Goal: Navigation & Orientation: Find specific page/section

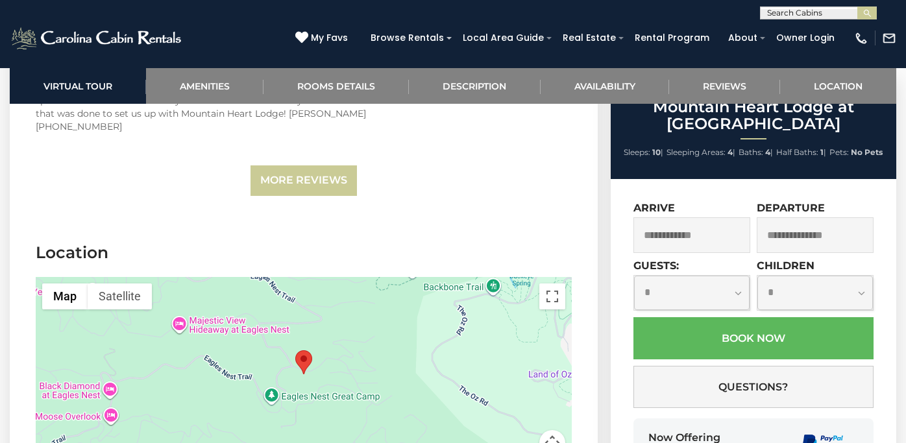
scroll to position [4246, 0]
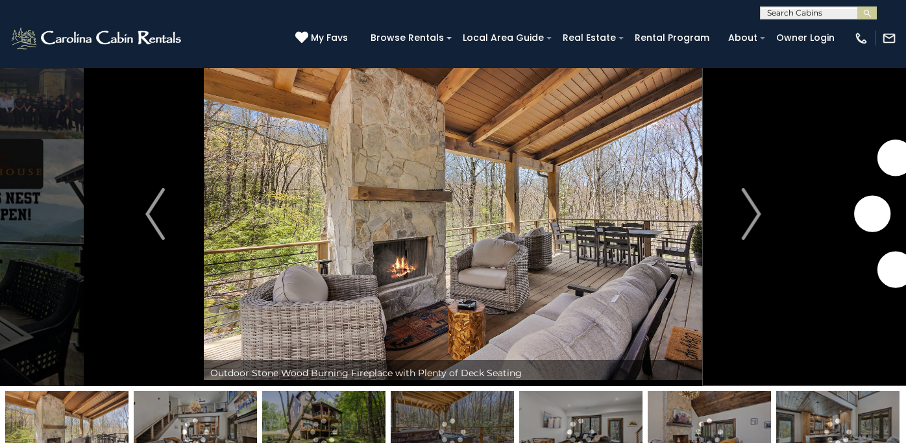
scroll to position [136, 0]
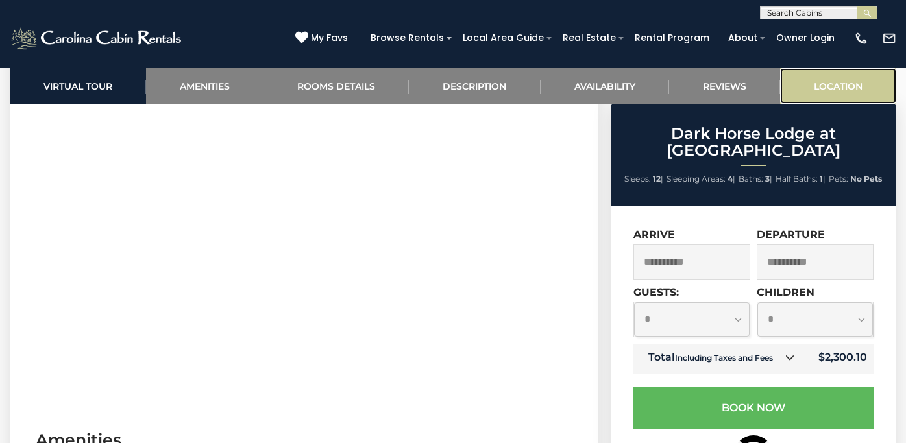
click at [833, 79] on link "Location" at bounding box center [838, 86] width 116 height 36
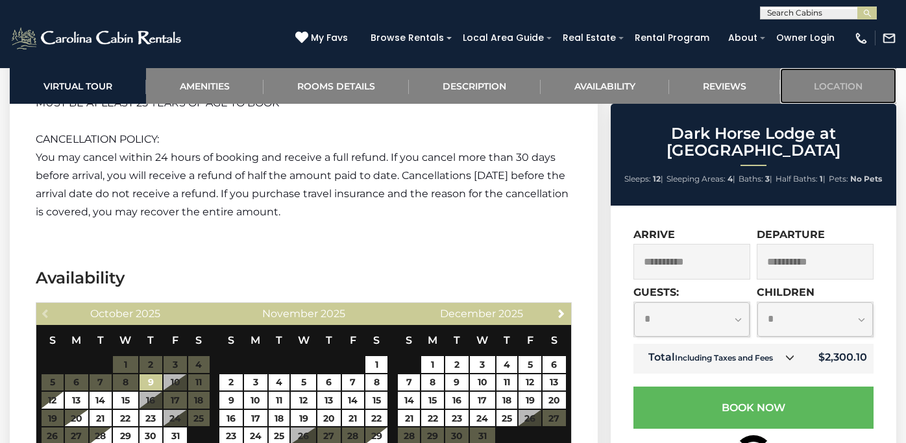
scroll to position [3276, 0]
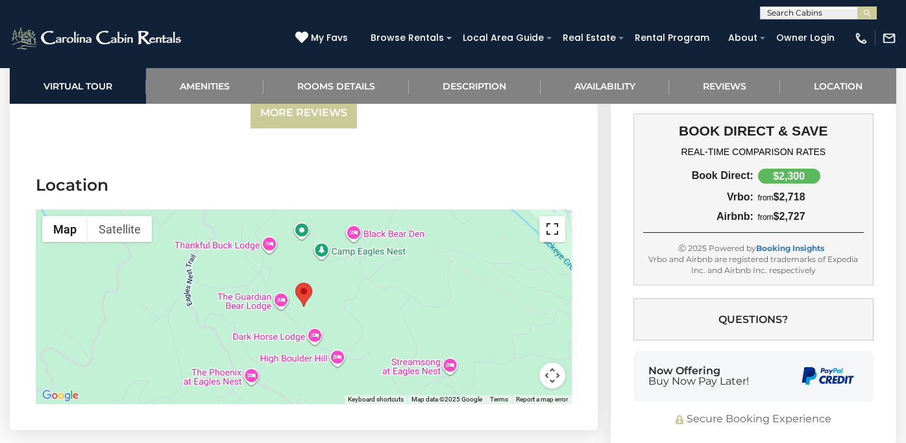
click at [548, 216] on button "Toggle fullscreen view" at bounding box center [552, 229] width 26 height 26
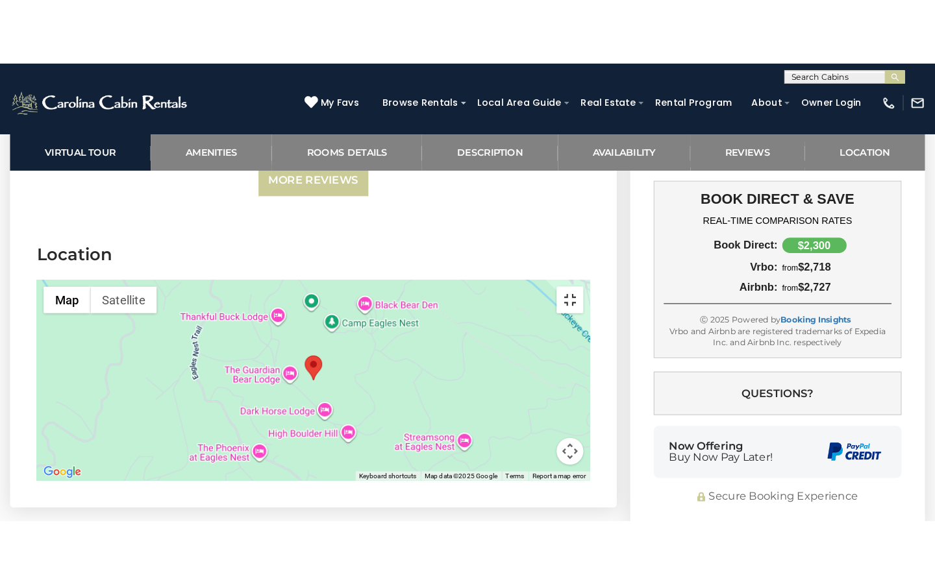
scroll to position [3258, 0]
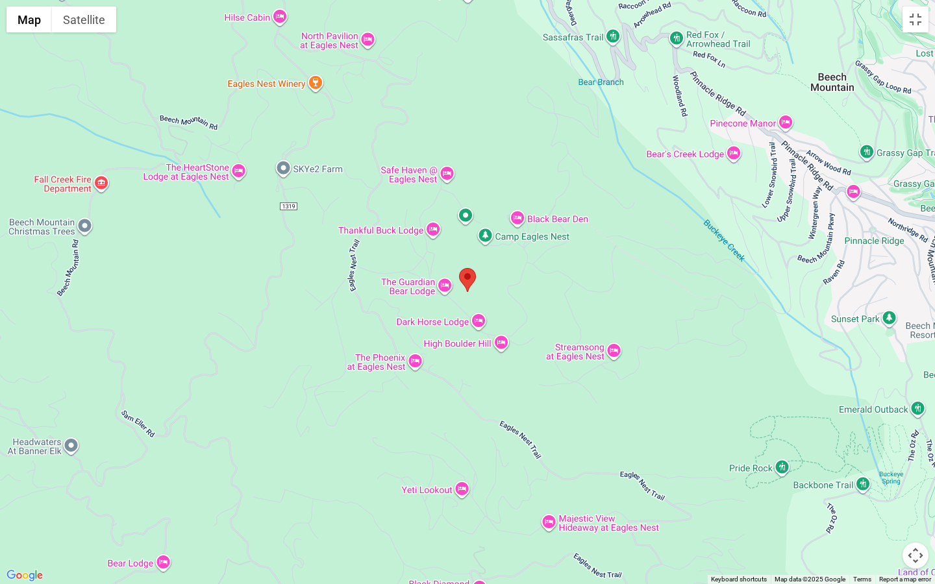
click at [905, 443] on button "Map camera controls" at bounding box center [915, 556] width 26 height 26
click at [887, 443] on button "Zoom in" at bounding box center [883, 491] width 26 height 26
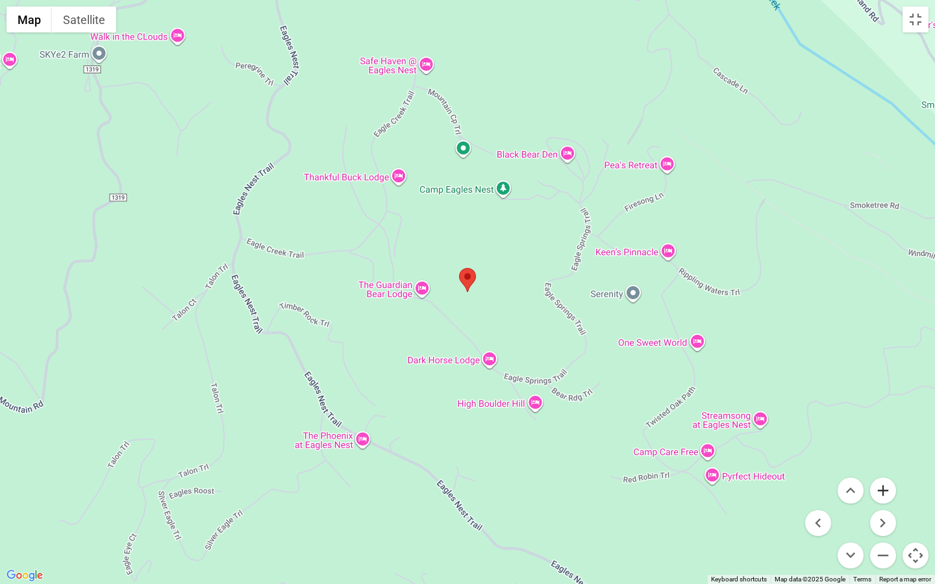
click at [887, 443] on button "Zoom in" at bounding box center [883, 491] width 26 height 26
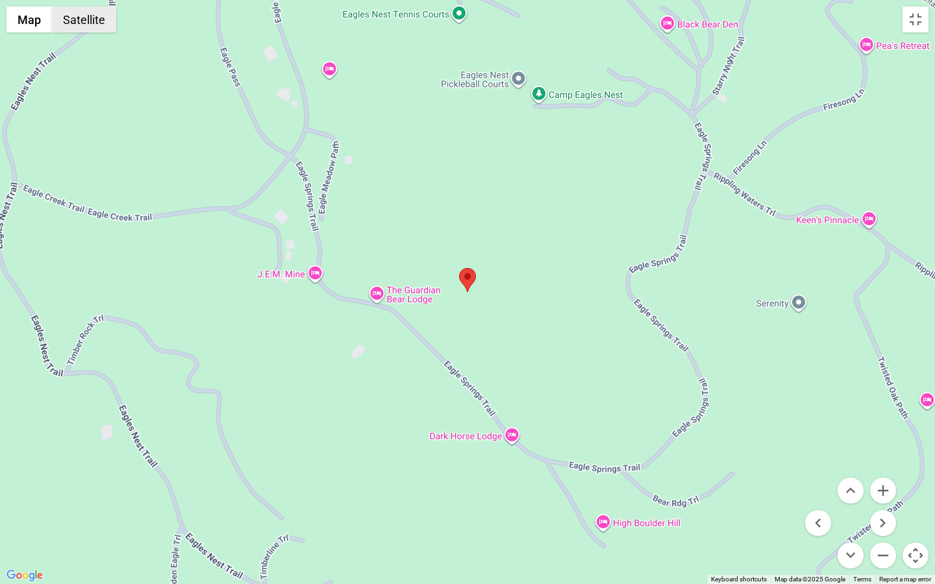
click at [75, 31] on button "Satellite" at bounding box center [84, 19] width 64 height 26
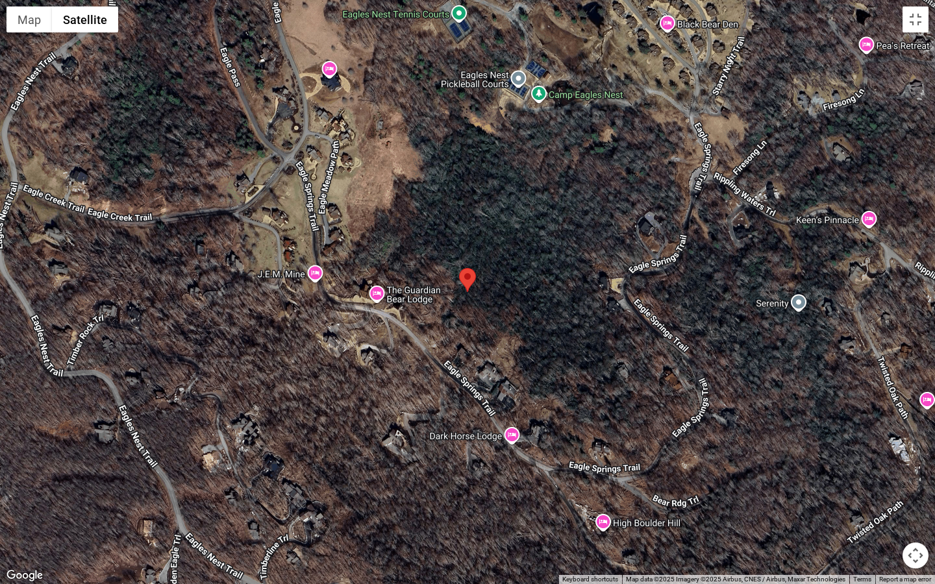
click at [905, 443] on button "Map camera controls" at bounding box center [915, 556] width 26 height 26
click at [884, 443] on button "Zoom in" at bounding box center [883, 491] width 26 height 26
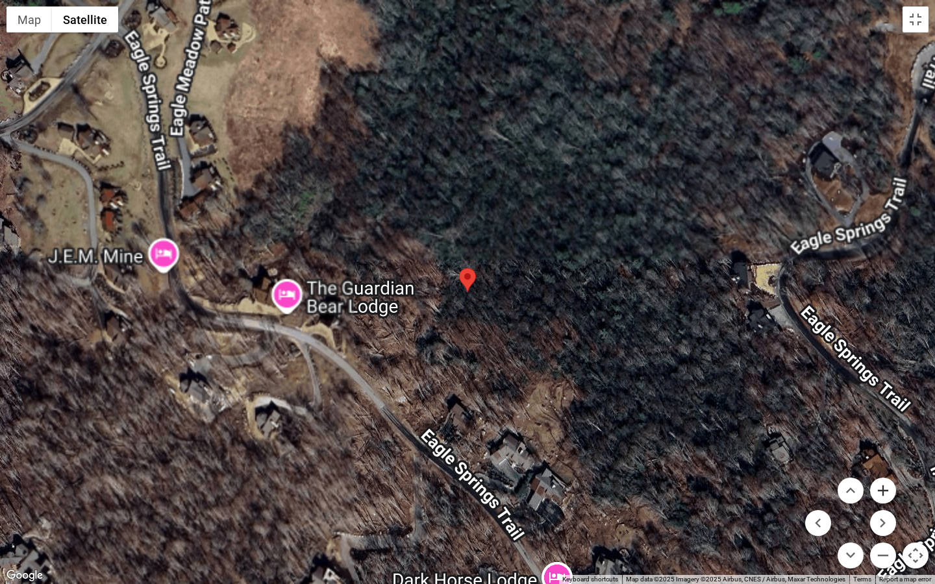
click at [884, 443] on button "Zoom in" at bounding box center [883, 491] width 26 height 26
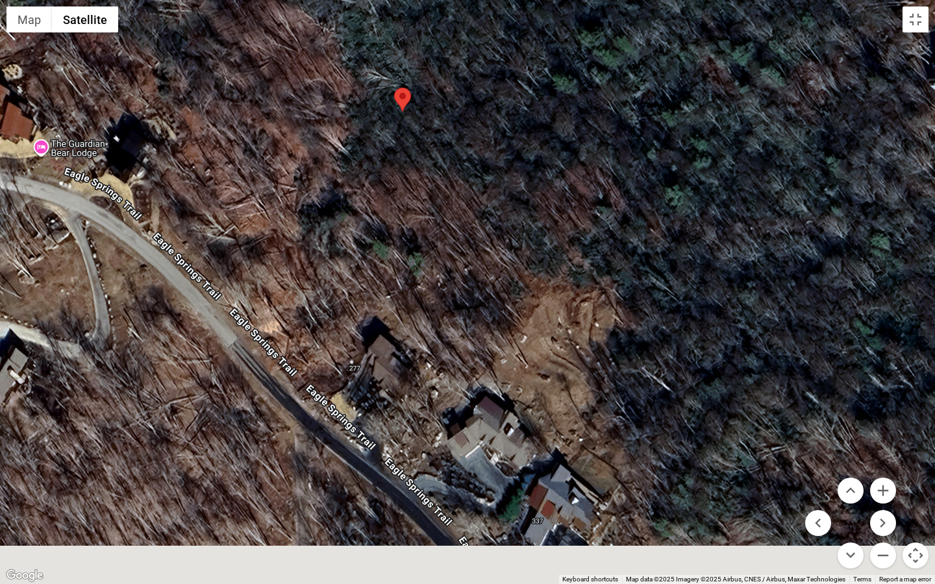
drag, startPoint x: 375, startPoint y: 374, endPoint x: 312, endPoint y: 193, distance: 191.3
click at [312, 193] on div at bounding box center [467, 292] width 935 height 584
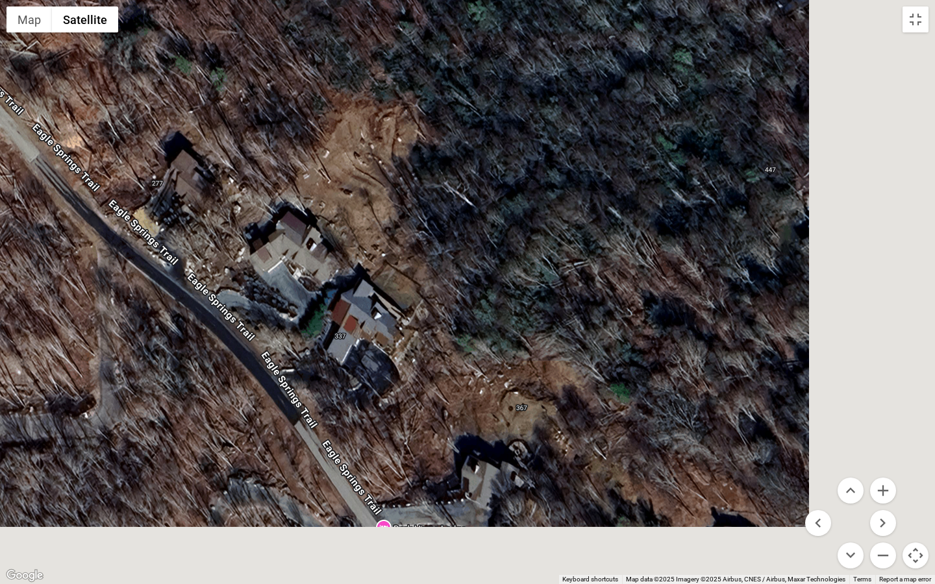
drag, startPoint x: 537, startPoint y: 295, endPoint x: 325, endPoint y: 86, distance: 297.9
click at [324, 86] on div at bounding box center [467, 292] width 935 height 584
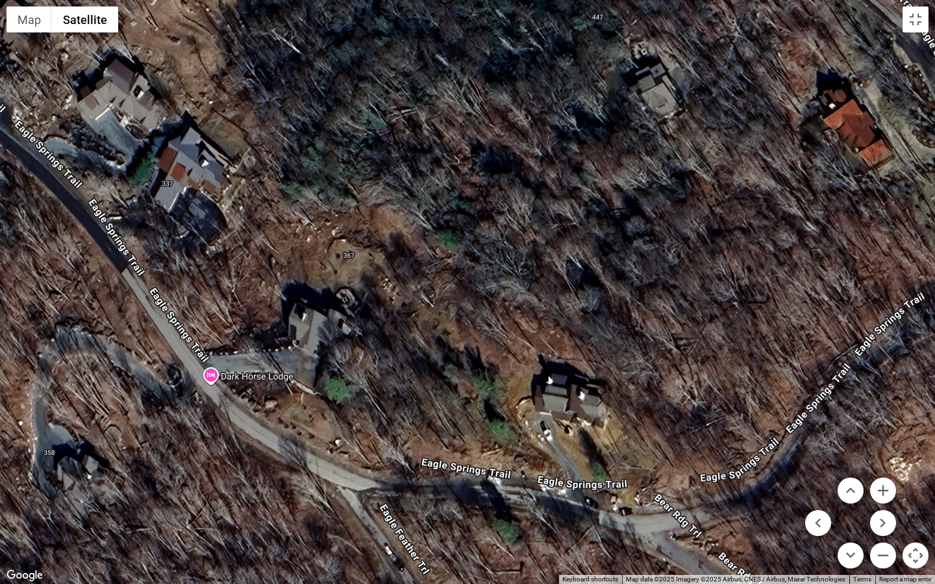
drag, startPoint x: 476, startPoint y: 275, endPoint x: 315, endPoint y: 149, distance: 203.4
click at [315, 149] on div at bounding box center [467, 292] width 935 height 584
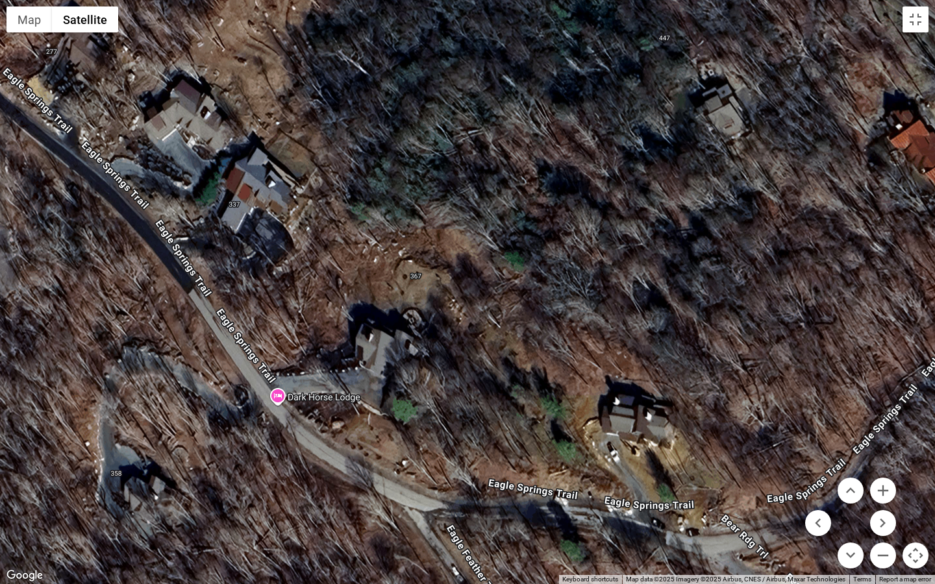
drag, startPoint x: 328, startPoint y: 215, endPoint x: 398, endPoint y: 237, distance: 72.9
click at [398, 237] on div at bounding box center [467, 292] width 935 height 584
click at [893, 443] on button "Zoom out" at bounding box center [883, 556] width 26 height 26
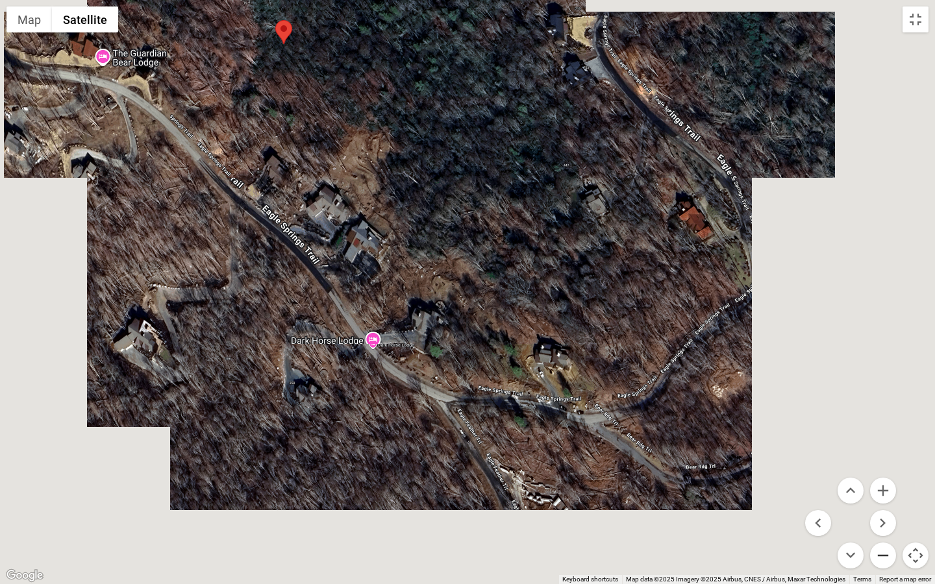
click at [893, 443] on button "Zoom out" at bounding box center [883, 556] width 26 height 26
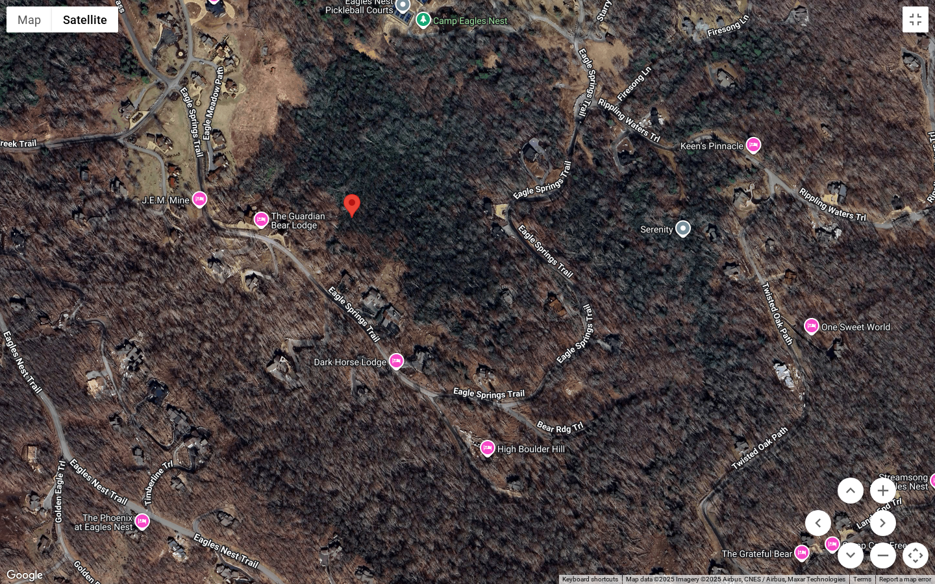
drag, startPoint x: 630, startPoint y: 301, endPoint x: 606, endPoint y: 353, distance: 57.2
click at [606, 353] on div at bounding box center [467, 292] width 935 height 584
click at [905, 26] on button "Toggle fullscreen view" at bounding box center [915, 19] width 26 height 26
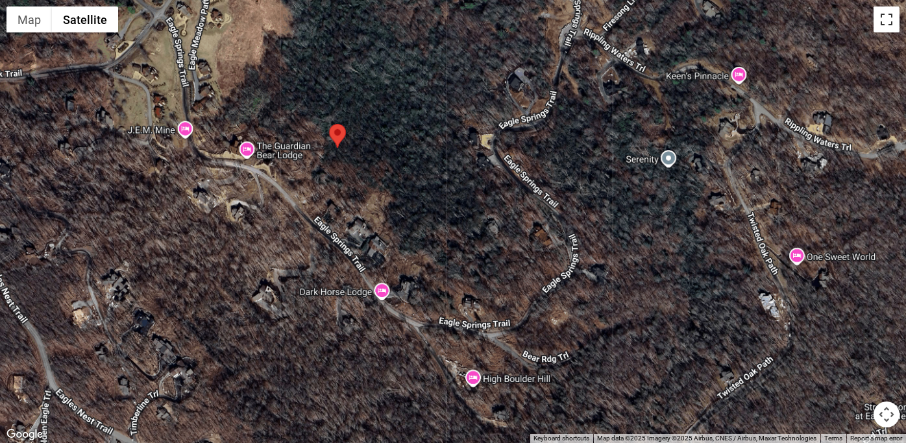
scroll to position [0, 0]
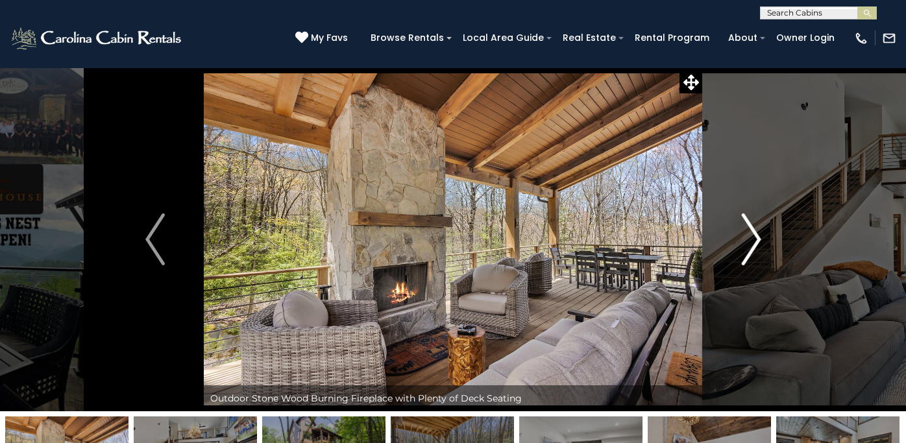
click at [752, 238] on img "Next" at bounding box center [750, 240] width 19 height 52
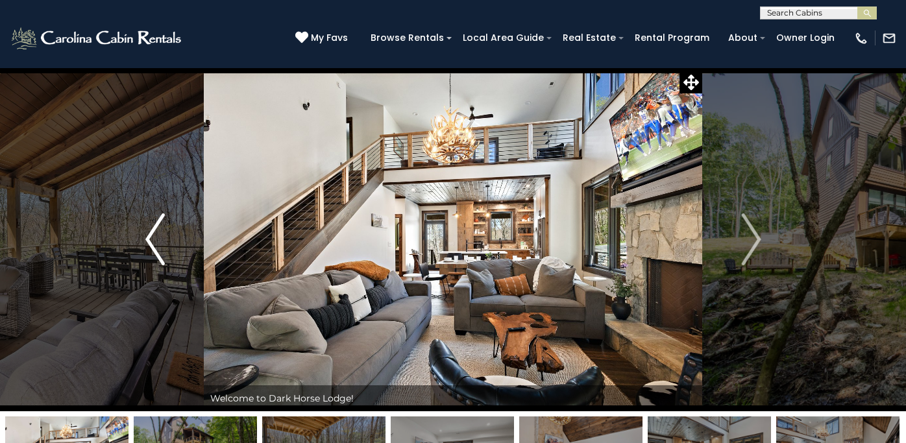
click at [153, 235] on img "Previous" at bounding box center [154, 240] width 19 height 52
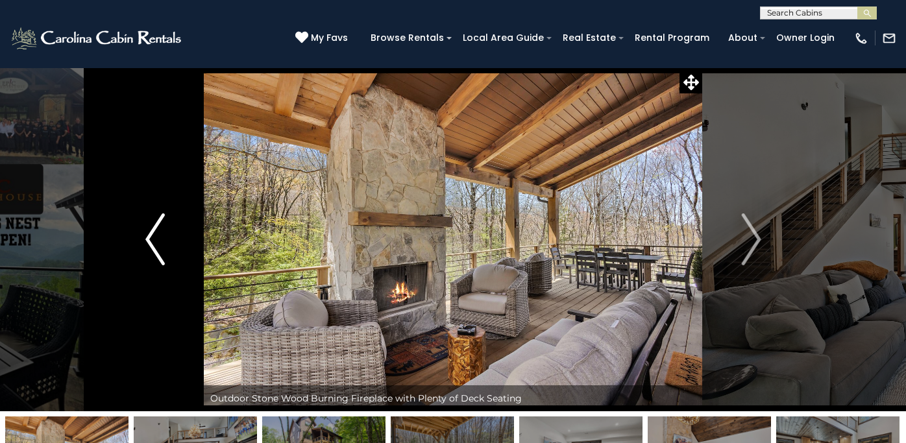
click at [154, 235] on img "Previous" at bounding box center [154, 240] width 19 height 52
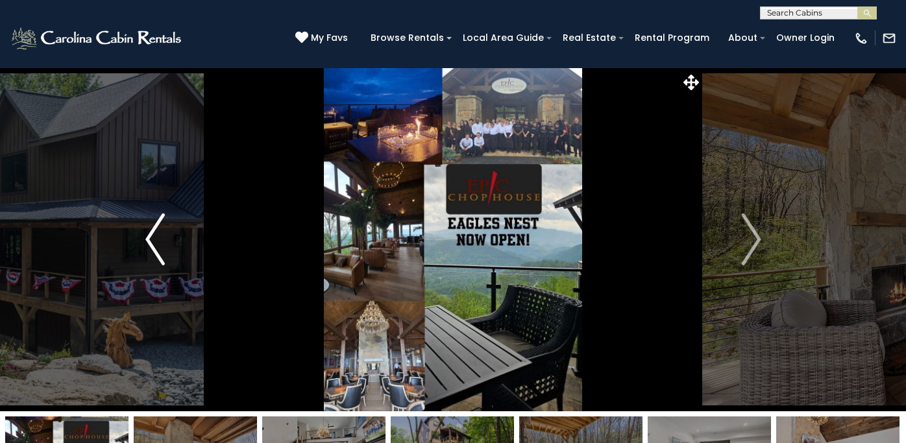
click at [154, 235] on img "Previous" at bounding box center [154, 240] width 19 height 52
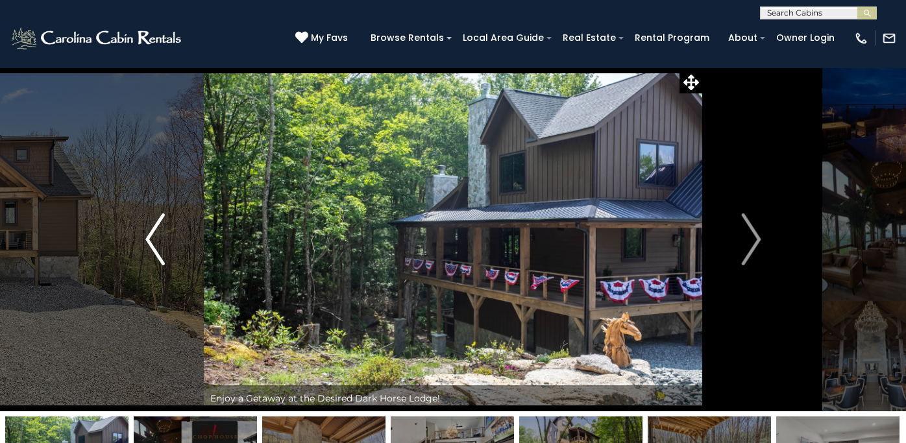
click at [154, 235] on img "Previous" at bounding box center [154, 240] width 19 height 52
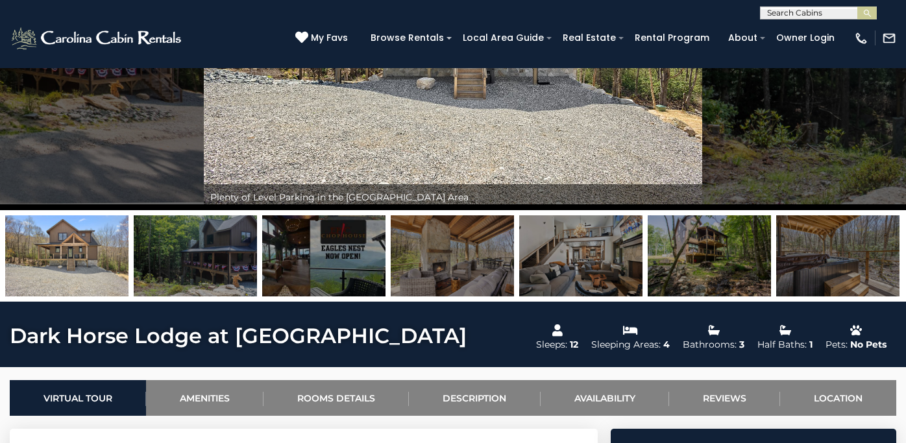
scroll to position [504, 0]
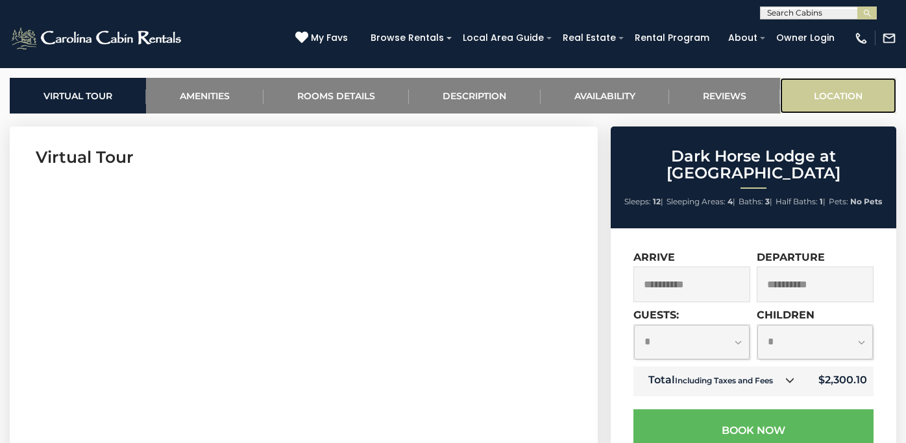
click at [814, 90] on link "Location" at bounding box center [838, 96] width 116 height 36
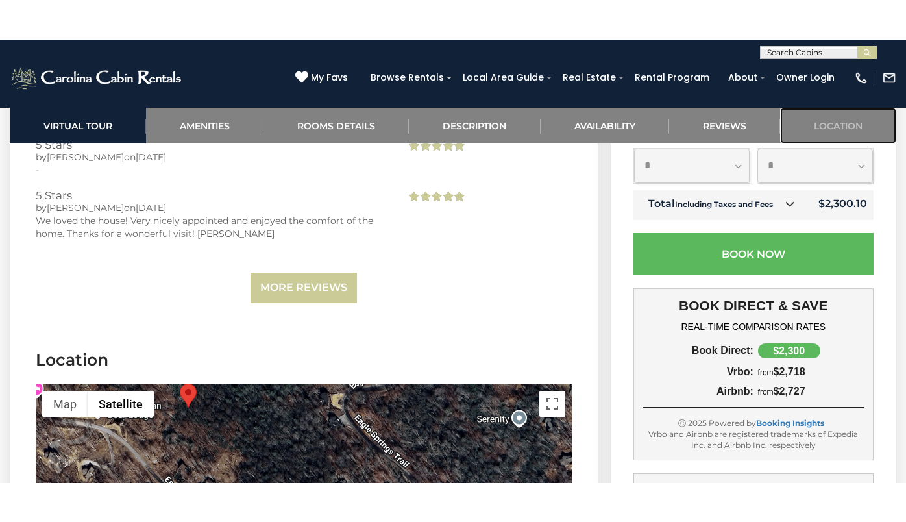
scroll to position [3276, 0]
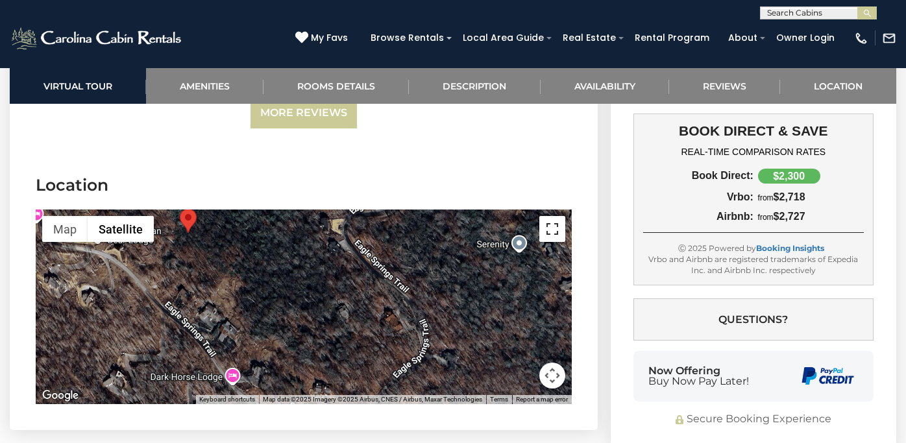
click at [556, 216] on button "Toggle fullscreen view" at bounding box center [552, 229] width 26 height 26
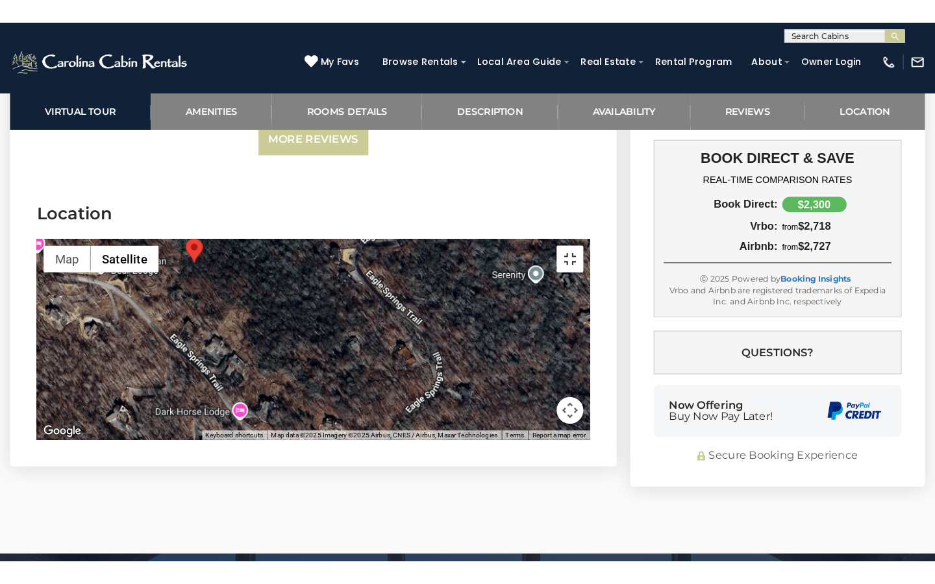
scroll to position [3258, 0]
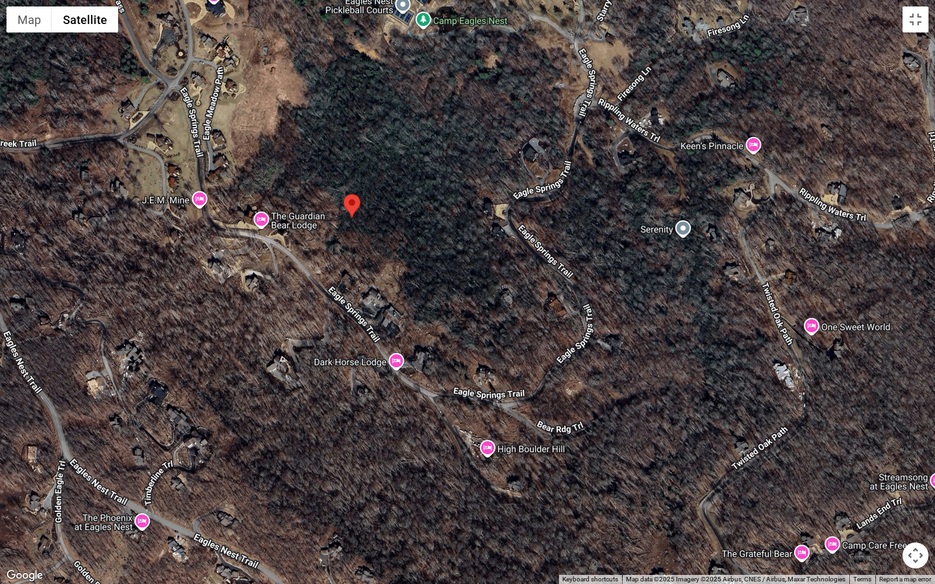
click at [905, 443] on button "Map camera controls" at bounding box center [915, 556] width 26 height 26
click at [885, 443] on button "Zoom in" at bounding box center [883, 491] width 26 height 26
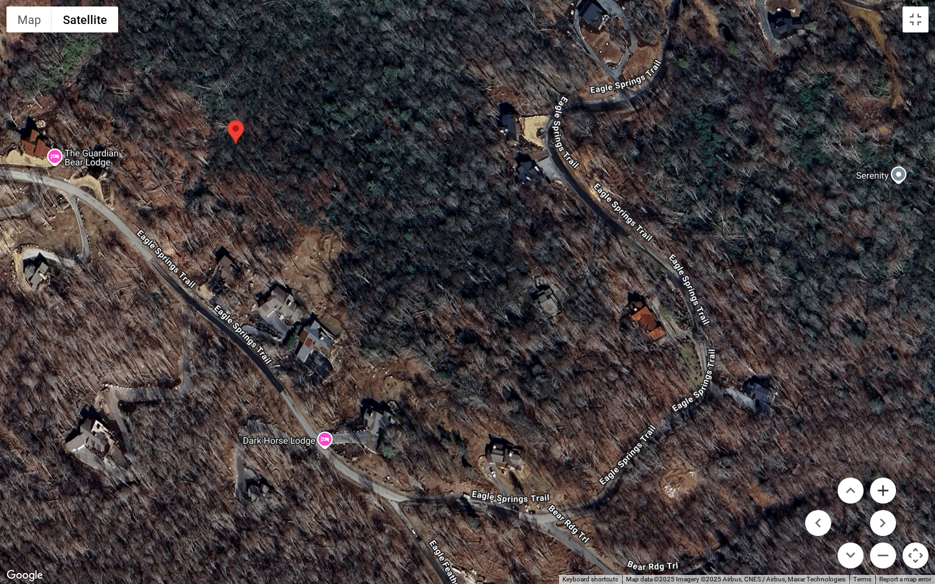
click at [885, 443] on button "Zoom in" at bounding box center [883, 491] width 26 height 26
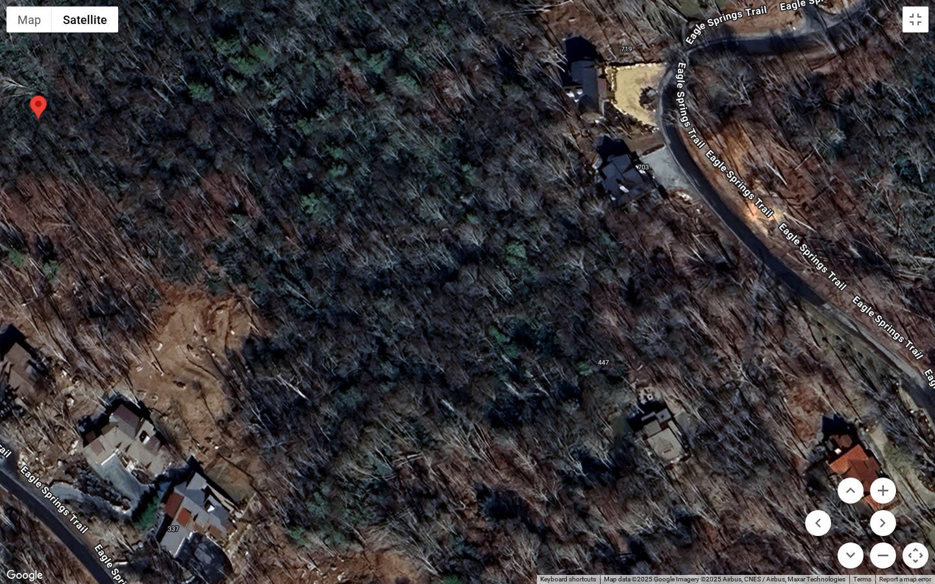
drag, startPoint x: 632, startPoint y: 61, endPoint x: 666, endPoint y: 184, distance: 127.2
click at [666, 185] on div at bounding box center [467, 292] width 935 height 584
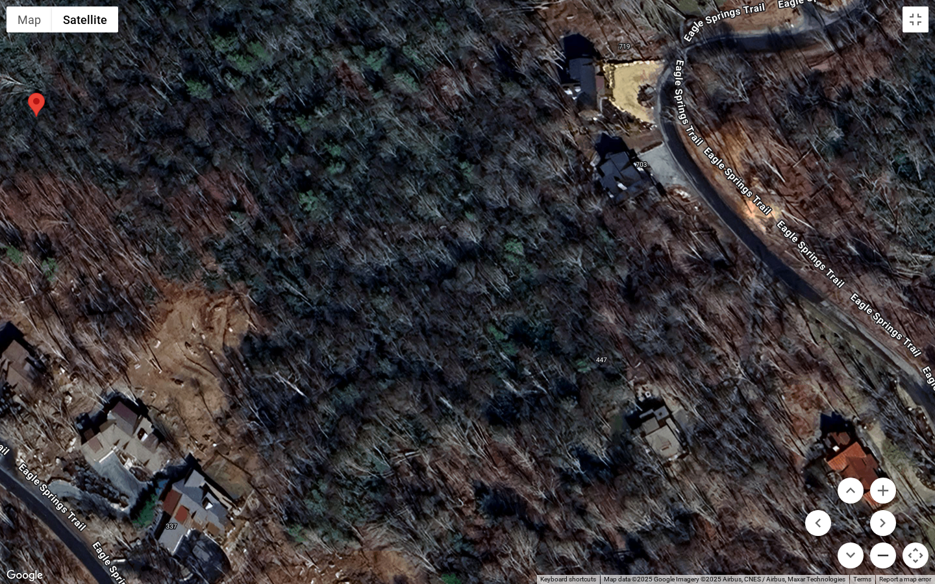
click at [876, 443] on button "Zoom out" at bounding box center [883, 556] width 26 height 26
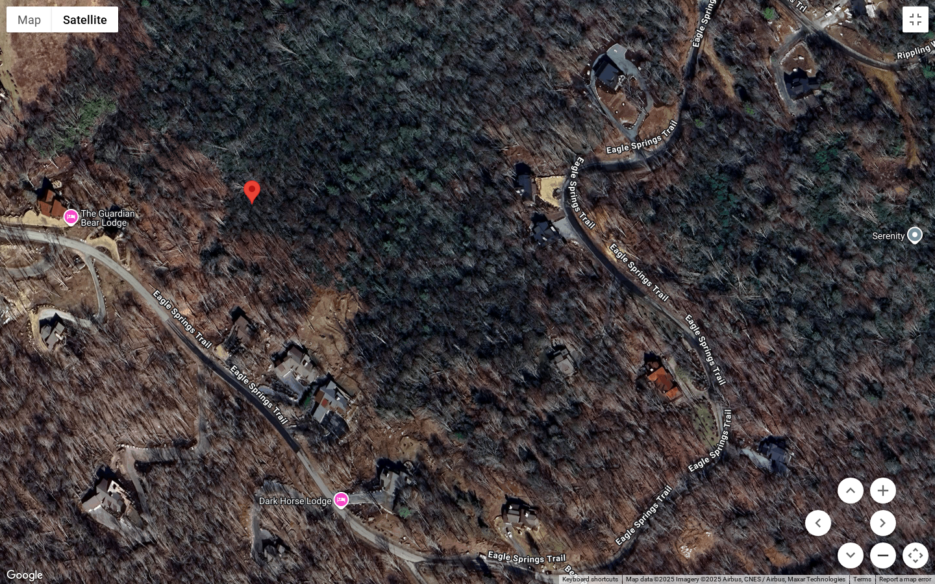
click at [876, 443] on button "Zoom out" at bounding box center [883, 556] width 26 height 26
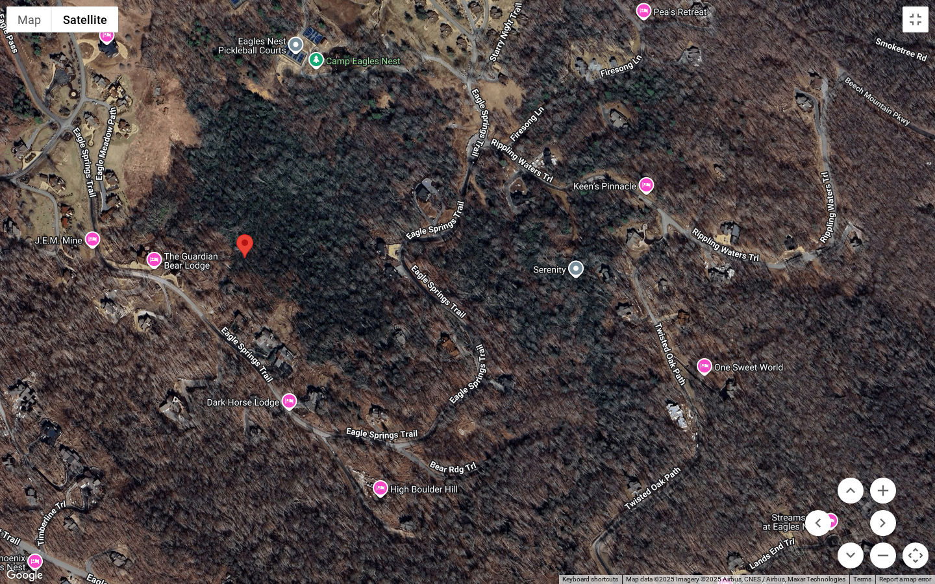
drag, startPoint x: 699, startPoint y: 347, endPoint x: 578, endPoint y: 356, distance: 121.1
click at [578, 356] on div at bounding box center [467, 292] width 935 height 584
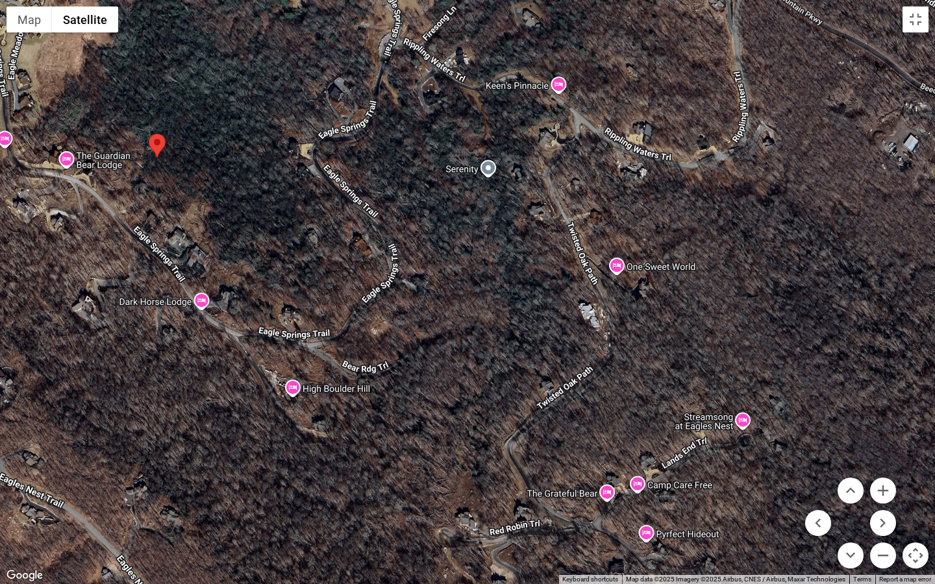
drag, startPoint x: 563, startPoint y: 395, endPoint x: 478, endPoint y: 296, distance: 130.2
click at [477, 295] on div at bounding box center [467, 292] width 935 height 584
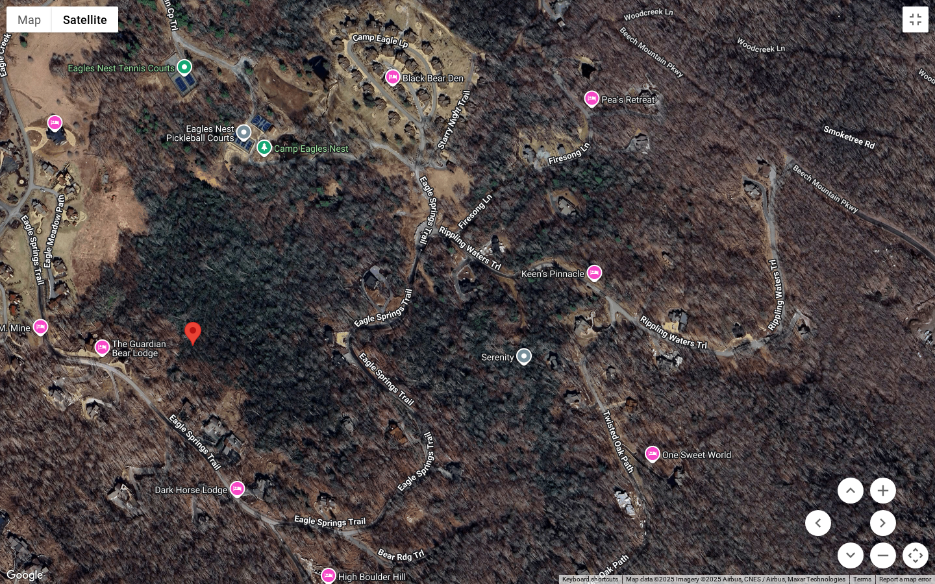
drag, startPoint x: 561, startPoint y: 173, endPoint x: 595, endPoint y: 362, distance: 192.6
click at [595, 362] on div at bounding box center [467, 292] width 935 height 584
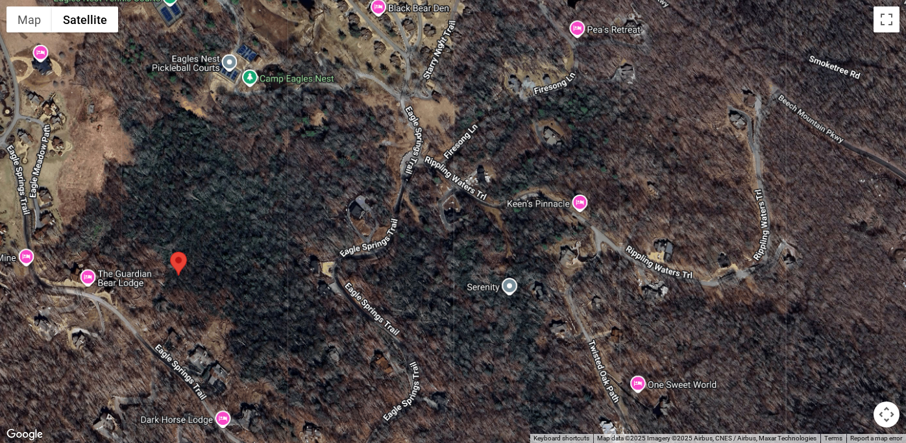
scroll to position [0, 0]
